Goal: Task Accomplishment & Management: Use online tool/utility

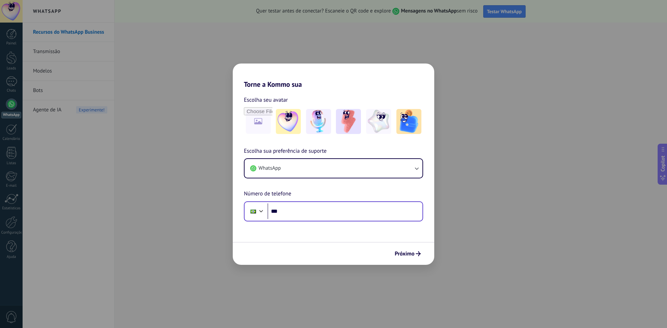
click at [336, 221] on div "Phone ***" at bounding box center [333, 212] width 179 height 20
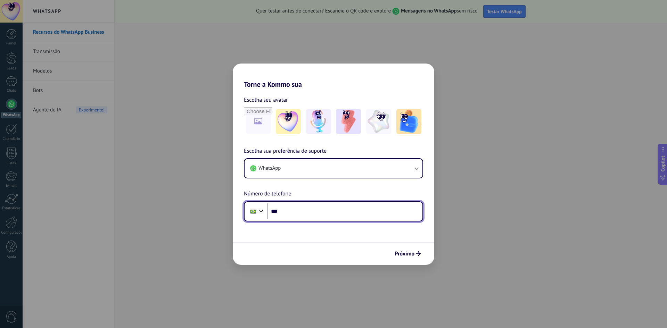
click at [330, 213] on input "***" at bounding box center [345, 212] width 155 height 16
click at [314, 215] on input "**********" at bounding box center [345, 212] width 155 height 16
type input "**********"
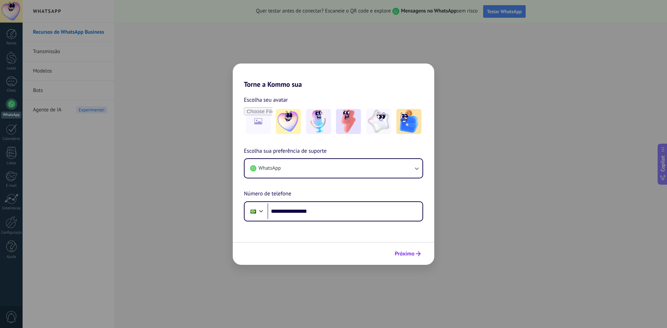
click at [408, 255] on span "Próximo" at bounding box center [405, 254] width 20 height 5
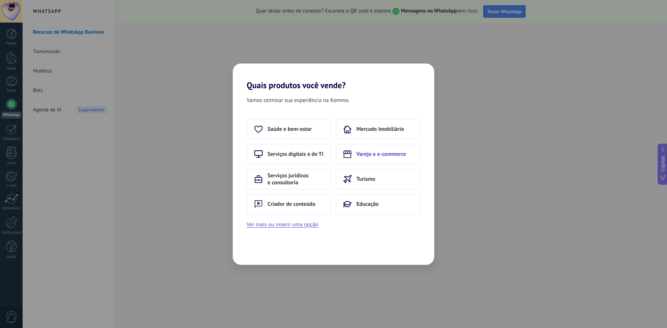
click at [388, 159] on button "Varejo e e-commerce" at bounding box center [378, 154] width 85 height 21
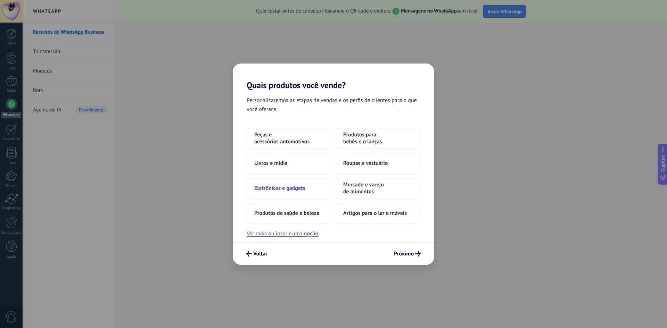
click at [302, 189] on span "Eletrônicos e gadgets" at bounding box center [279, 188] width 51 height 7
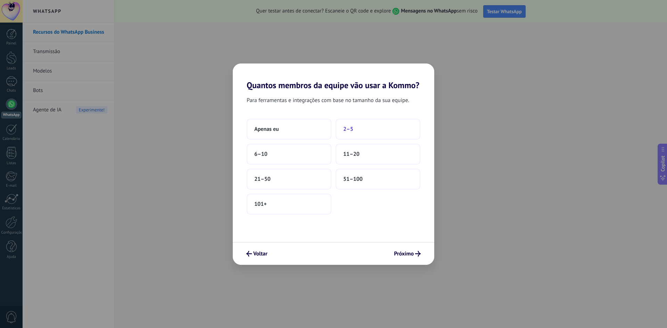
click at [346, 129] on span "2–5" at bounding box center [348, 129] width 10 height 7
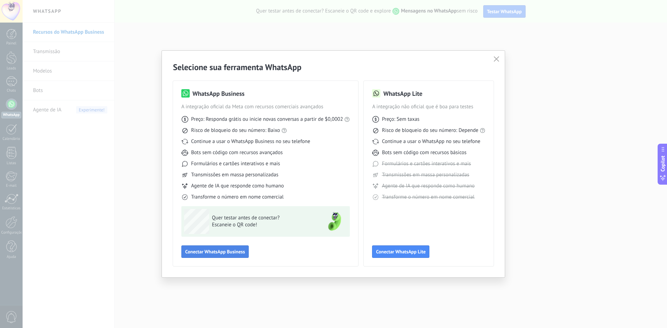
click at [206, 251] on span "Conectar WhatsApp Business" at bounding box center [215, 252] width 60 height 5
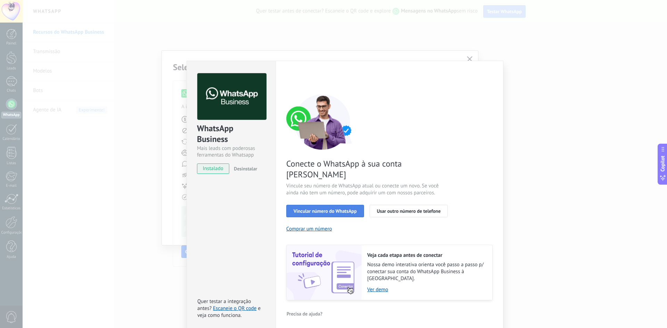
click at [349, 209] on span "Vincular número do WhatsApp" at bounding box center [325, 211] width 63 height 5
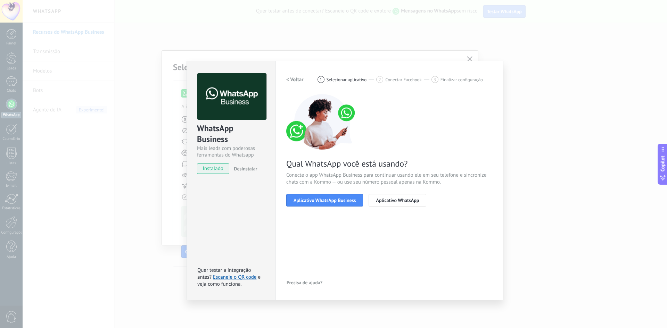
click at [351, 202] on span "Aplicativo WhatsApp Business" at bounding box center [325, 200] width 62 height 5
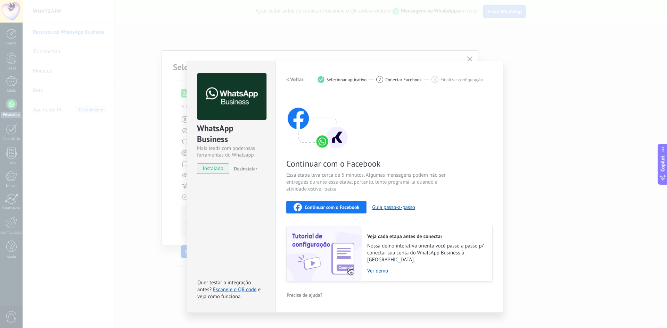
click at [328, 207] on span "Continuar com o Facebook" at bounding box center [332, 207] width 55 height 5
click at [340, 208] on span "Continuar com o Facebook" at bounding box center [332, 207] width 55 height 5
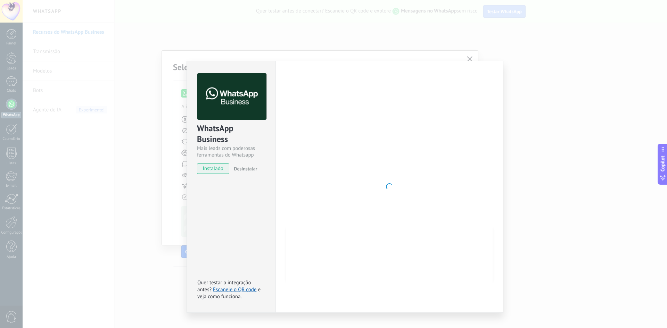
drag, startPoint x: 440, startPoint y: 142, endPoint x: 409, endPoint y: 152, distance: 31.9
click at [440, 142] on div at bounding box center [389, 186] width 206 height 227
click at [241, 287] on link "Escaneie o QR code" at bounding box center [234, 290] width 43 height 7
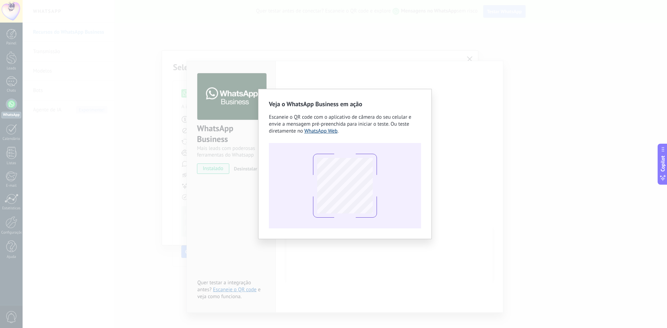
click at [324, 132] on link "WhatsApp Web" at bounding box center [320, 131] width 33 height 7
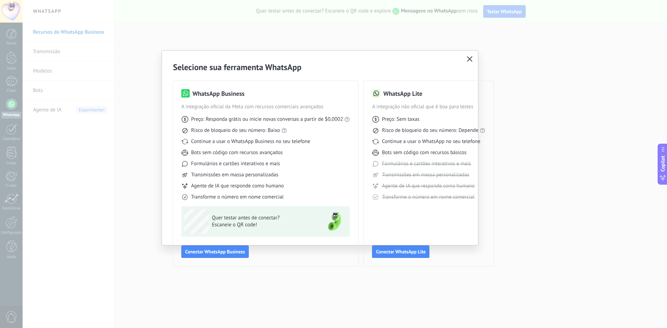
click at [472, 56] on button "button" at bounding box center [469, 60] width 9 height 10
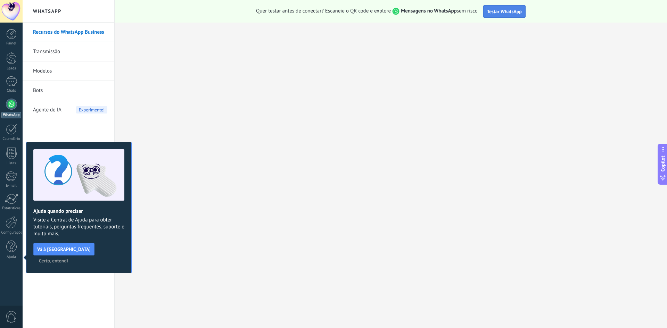
click at [517, 16] on button "Testar WhatsApp" at bounding box center [505, 11] width 42 height 13
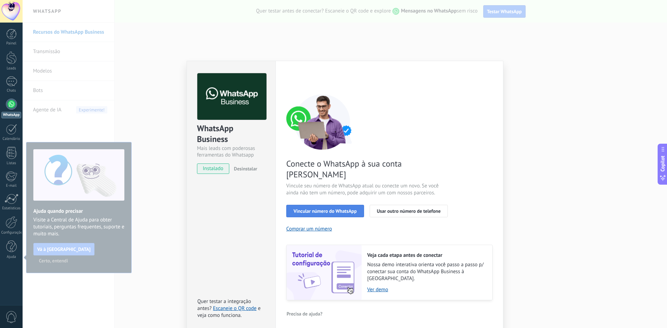
click at [308, 209] on span "Vincular número do WhatsApp" at bounding box center [325, 211] width 63 height 5
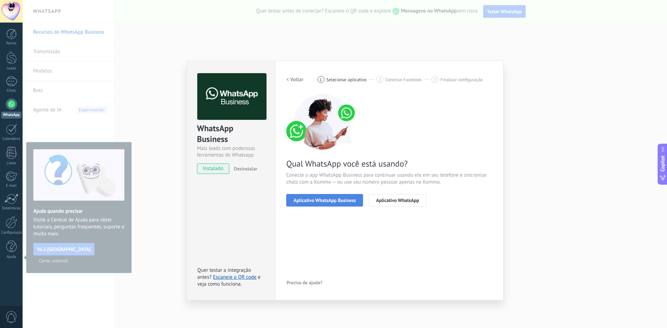
click at [308, 203] on span "Aplicativo WhatsApp Business" at bounding box center [325, 200] width 62 height 5
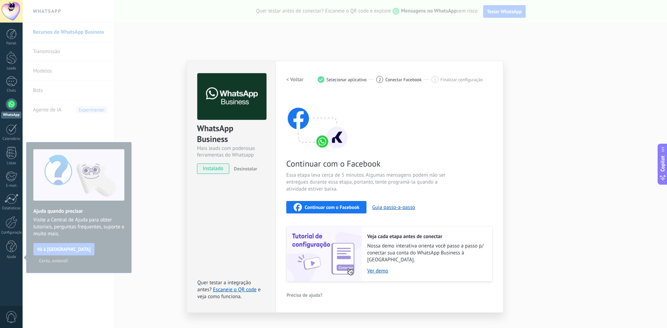
click at [322, 210] on span "Continuar com o Facebook" at bounding box center [332, 207] width 55 height 5
